Goal: Browse casually: Explore the website without a specific task or goal

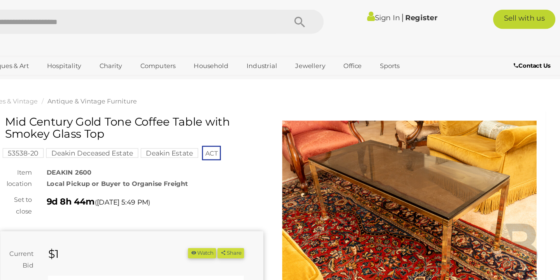
scroll to position [0, 109]
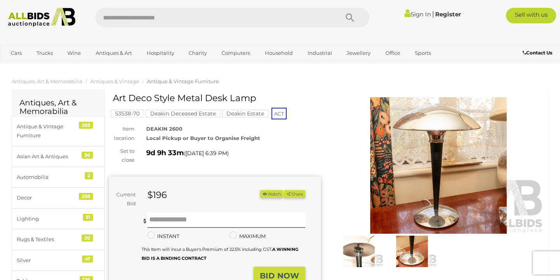
scroll to position [7, 0]
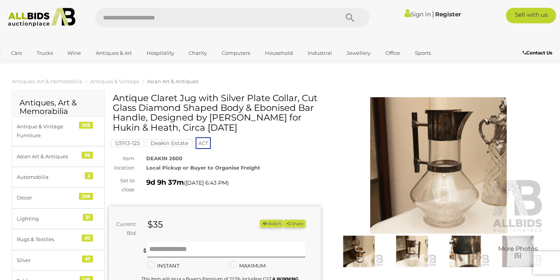
scroll to position [11, 0]
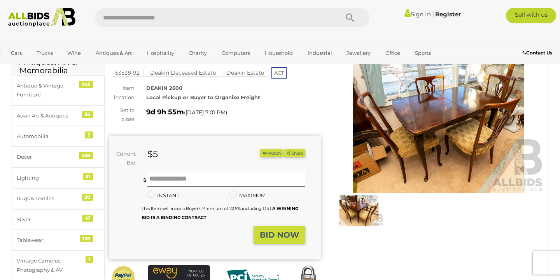
scroll to position [145, 0]
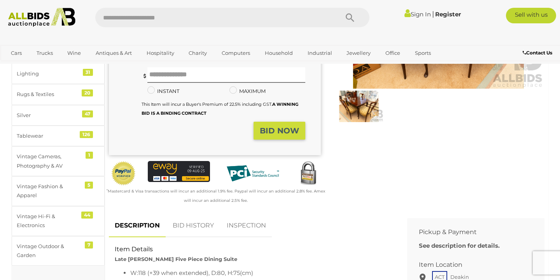
click at [192, 230] on link "BID HISTORY" at bounding box center [193, 225] width 53 height 23
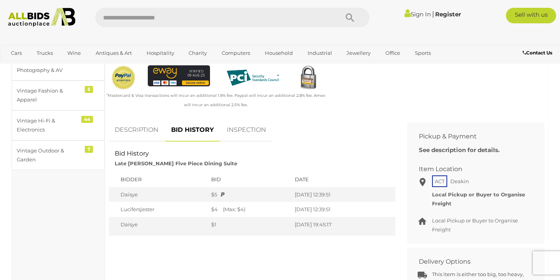
scroll to position [240, 0]
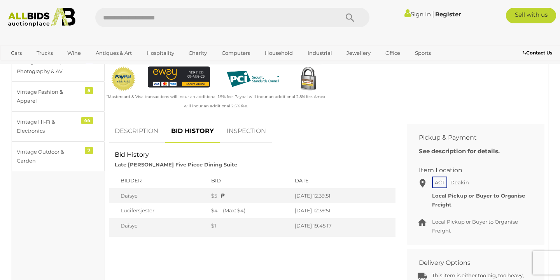
click at [192, 230] on td "Daisye" at bounding box center [158, 227] width 98 height 19
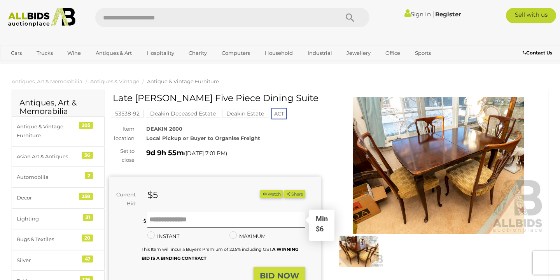
scroll to position [0, 0]
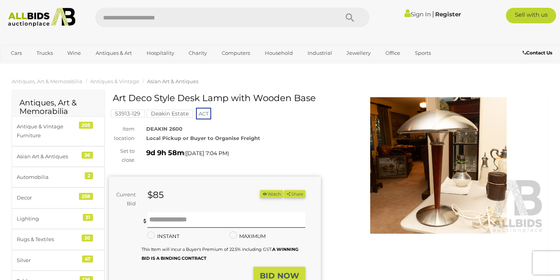
scroll to position [32, 0]
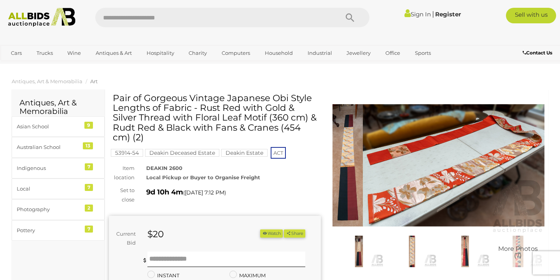
click at [200, 152] on mark "Deakin Deceased Estate" at bounding box center [182, 153] width 74 height 8
